Goal: Book appointment/travel/reservation

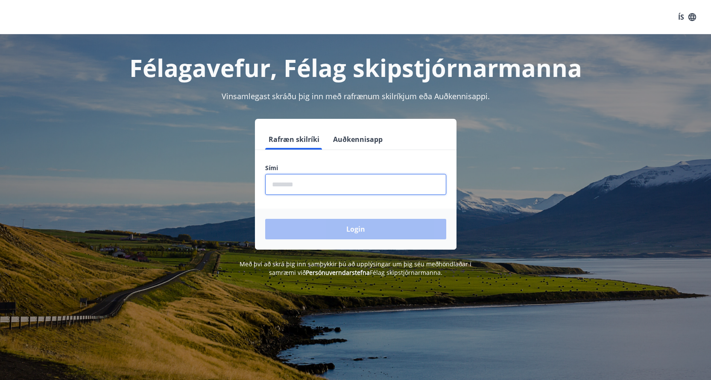
click at [322, 186] on input "phone" at bounding box center [355, 184] width 181 height 21
type input "********"
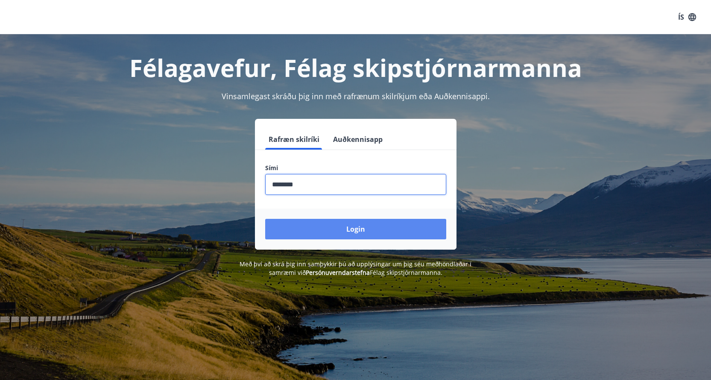
click at [374, 228] on button "Login" at bounding box center [355, 229] width 181 height 21
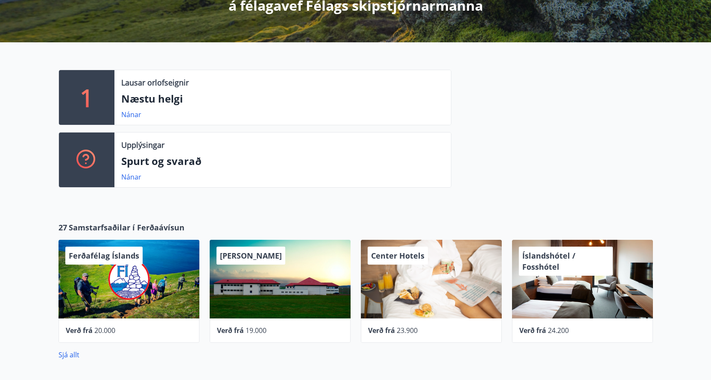
scroll to position [128, 0]
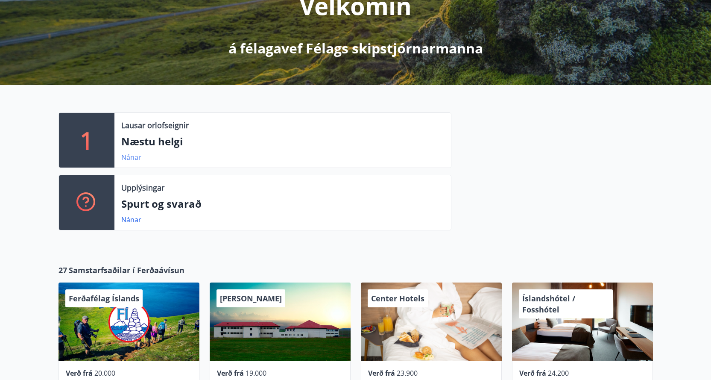
click at [130, 158] on link "Nánar" at bounding box center [131, 157] width 20 height 9
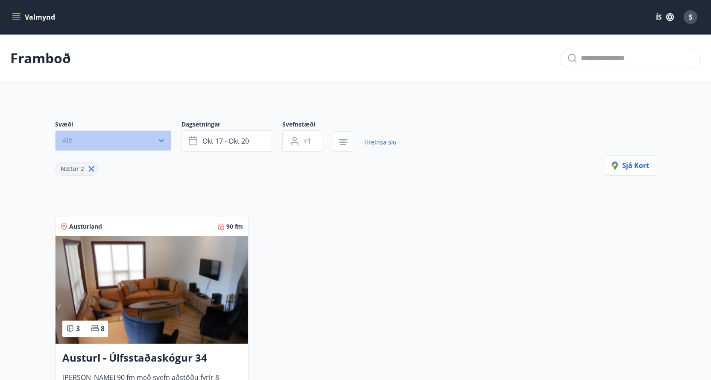
click at [159, 141] on icon "button" at bounding box center [161, 140] width 9 height 9
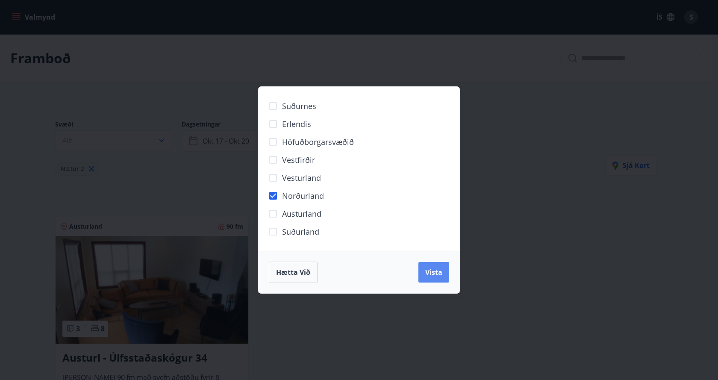
click at [429, 275] on span "Vista" at bounding box center [433, 271] width 17 height 9
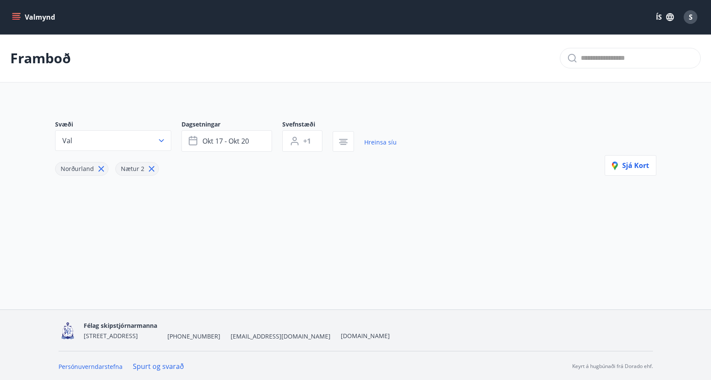
scroll to position [1, 0]
click at [160, 137] on icon "button" at bounding box center [161, 139] width 9 height 9
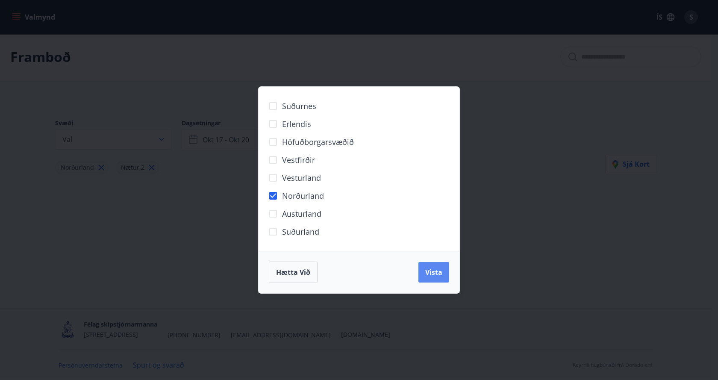
click at [430, 278] on button "Vista" at bounding box center [433, 272] width 31 height 21
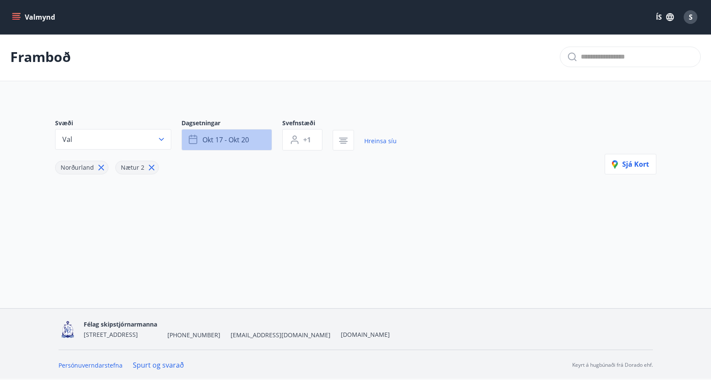
click at [192, 138] on icon "button" at bounding box center [193, 138] width 9 height 1
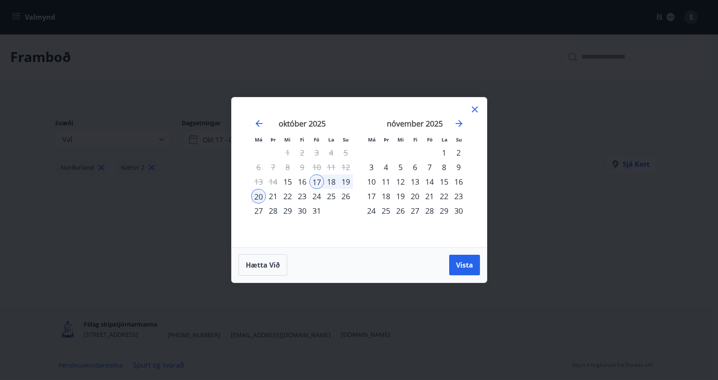
click at [317, 181] on div "17" at bounding box center [316, 181] width 15 height 15
click at [348, 182] on div "19" at bounding box center [345, 181] width 15 height 15
click at [462, 264] on span "Vista" at bounding box center [464, 264] width 17 height 9
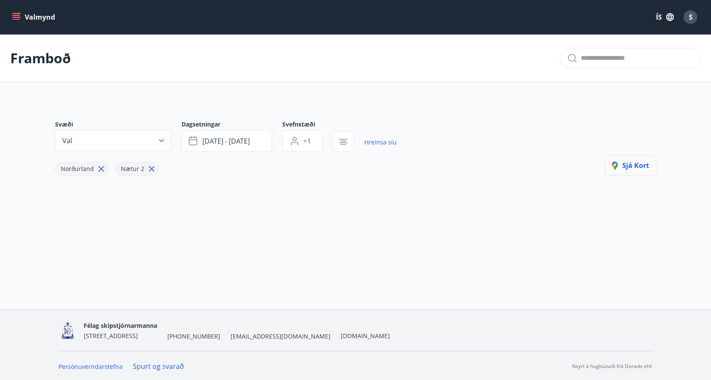
click at [636, 168] on span "Sjá kort" at bounding box center [630, 165] width 37 height 9
